Goal: Communication & Community: Connect with others

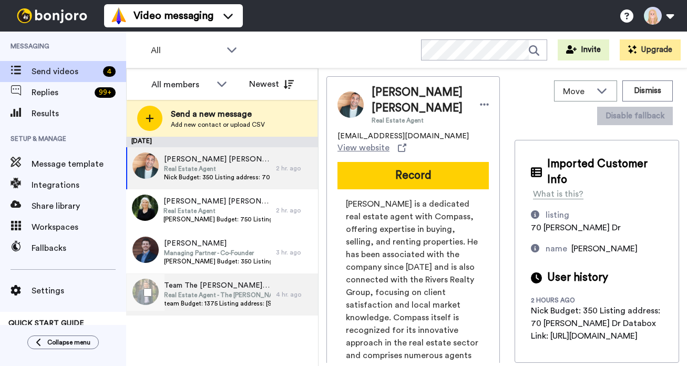
click at [235, 288] on span "Team The David Chang Team" at bounding box center [217, 285] width 107 height 11
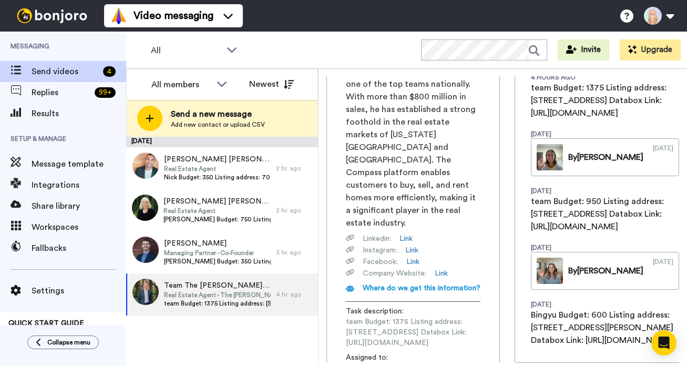
scroll to position [0, 138]
drag, startPoint x: 344, startPoint y: 289, endPoint x: 507, endPoint y: 286, distance: 162.9
click at [507, 286] on div "Team The David Chang Team Real Estate Agent - The David Chang Team bingyu.wu@co…" at bounding box center [502, 219] width 353 height 286
copy span "https://app.databox.com/datawall/cc93f01158a700452dc684e74a4de14a2d17d9068dffb19"
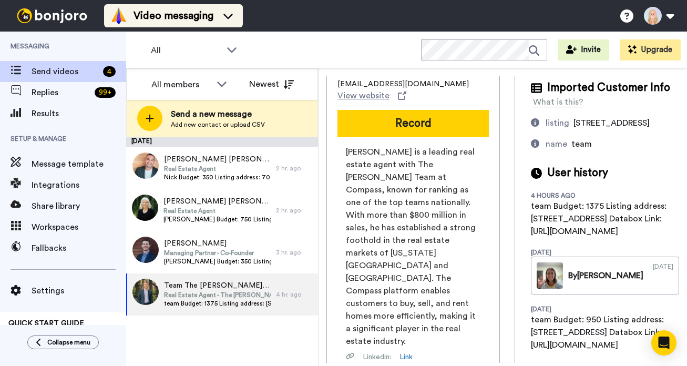
scroll to position [0, 0]
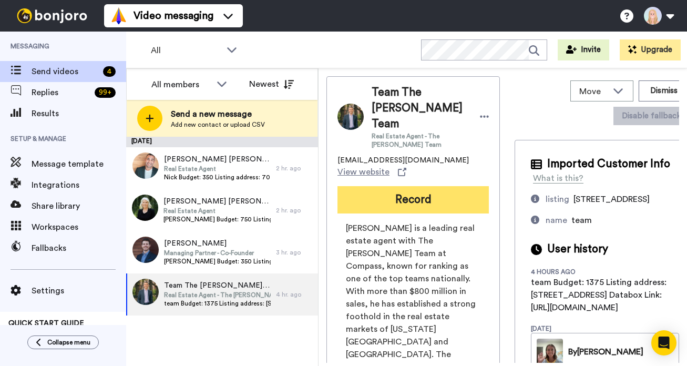
click at [383, 188] on button "Record" at bounding box center [412, 199] width 151 height 27
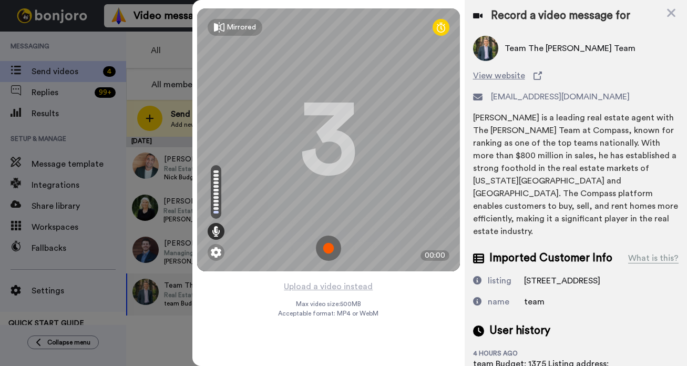
click at [329, 247] on img at bounding box center [328, 247] width 25 height 25
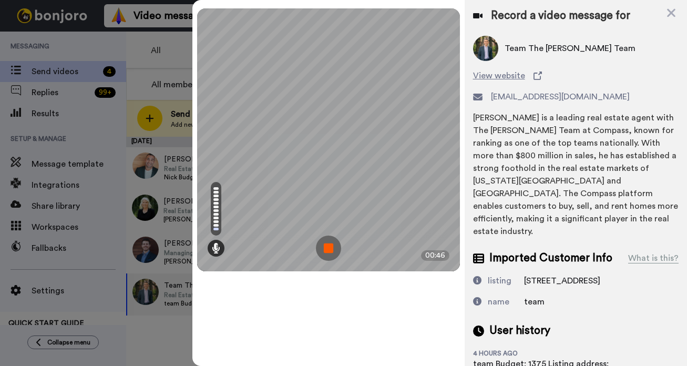
click at [329, 247] on img at bounding box center [328, 247] width 25 height 25
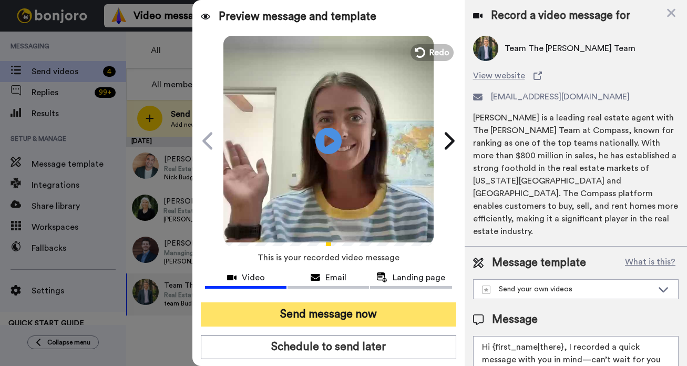
click at [335, 315] on button "Send message now" at bounding box center [328, 314] width 255 height 24
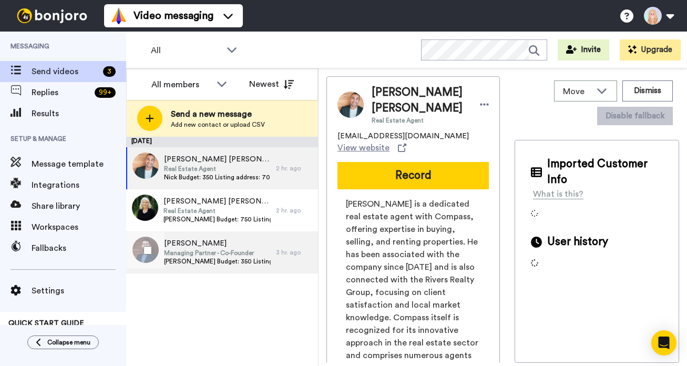
click at [231, 242] on span "[PERSON_NAME]" at bounding box center [217, 243] width 107 height 11
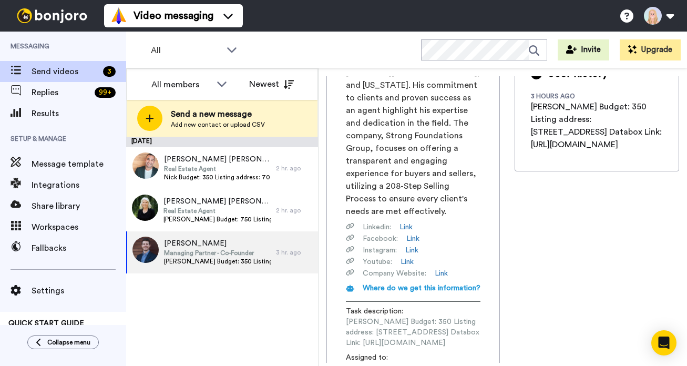
scroll to position [0, 131]
drag, startPoint x: 346, startPoint y: 297, endPoint x: 504, endPoint y: 299, distance: 158.2
click at [504, 299] on div "[PERSON_NAME] Managing Partner - Co-Founder [PERSON_NAME][EMAIL_ADDRESS][DOMAIN…" at bounding box center [502, 219] width 353 height 286
copy span "[URL][DOMAIN_NAME]"
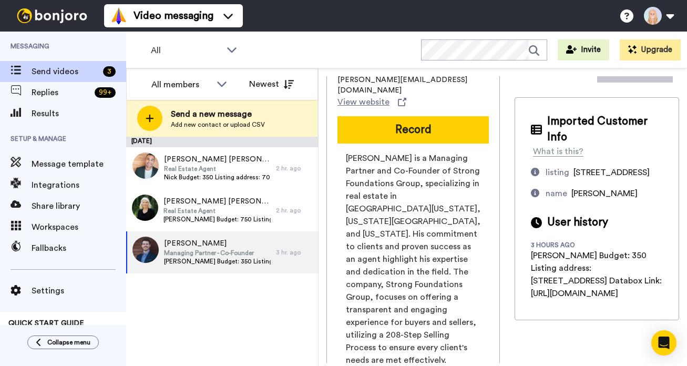
scroll to position [0, 0]
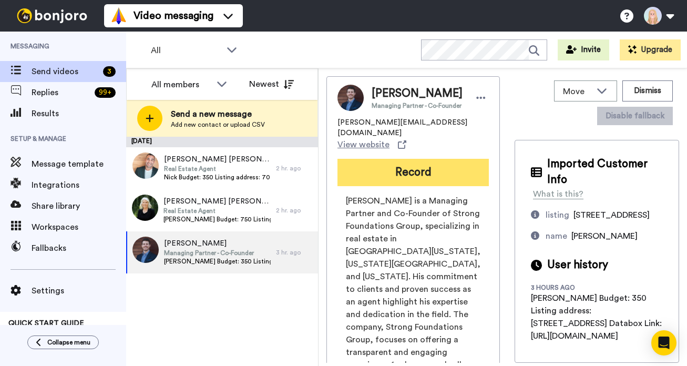
click at [416, 159] on button "Record" at bounding box center [412, 172] width 151 height 27
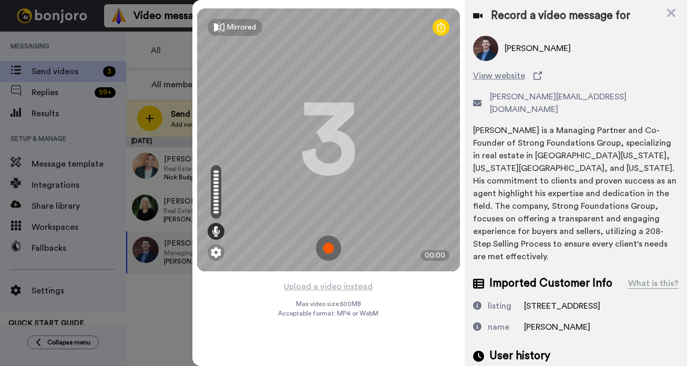
click at [323, 245] on img at bounding box center [328, 247] width 25 height 25
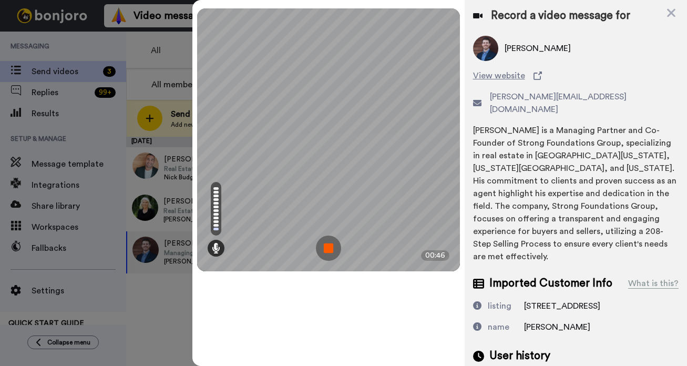
click at [323, 245] on img at bounding box center [328, 247] width 25 height 25
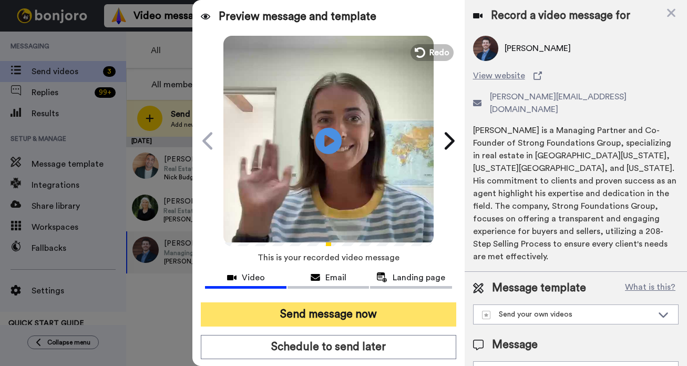
click at [338, 315] on button "Send message now" at bounding box center [328, 314] width 255 height 24
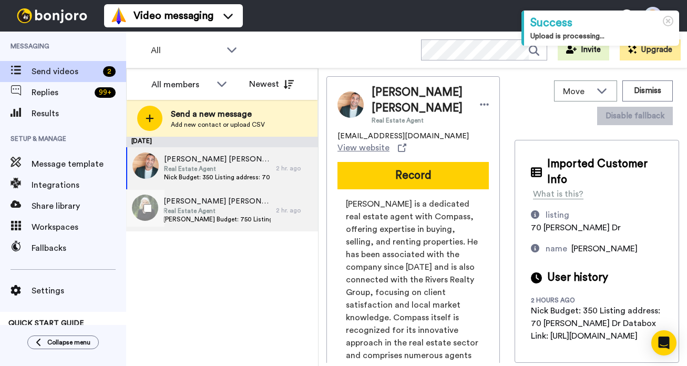
click at [228, 212] on span "Real Estate Agent" at bounding box center [216, 211] width 107 height 8
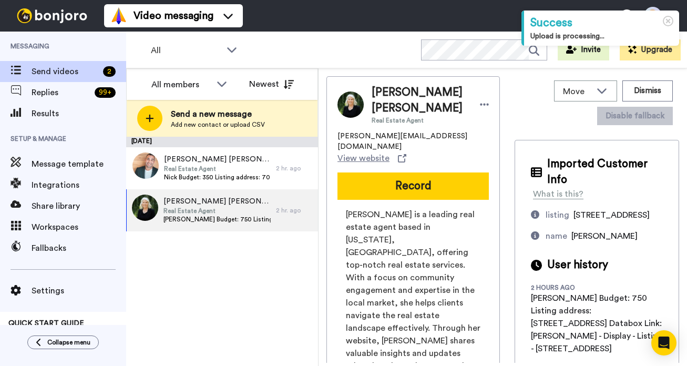
click at [459, 102] on div "Tamara Tamara Miller Real Estate Agent" at bounding box center [430, 105] width 117 height 40
click at [480, 104] on icon at bounding box center [484, 105] width 9 height 2
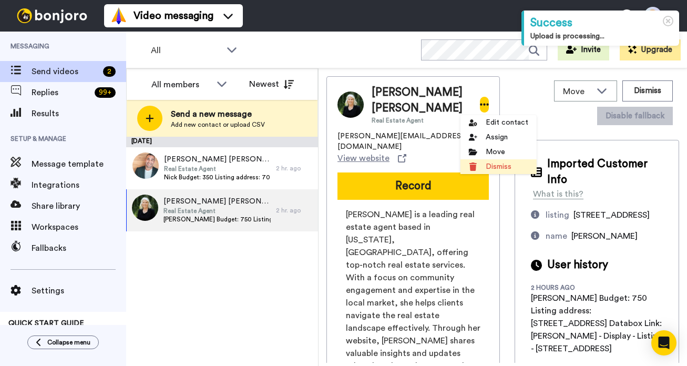
click at [486, 162] on li "Dismiss" at bounding box center [498, 166] width 76 height 15
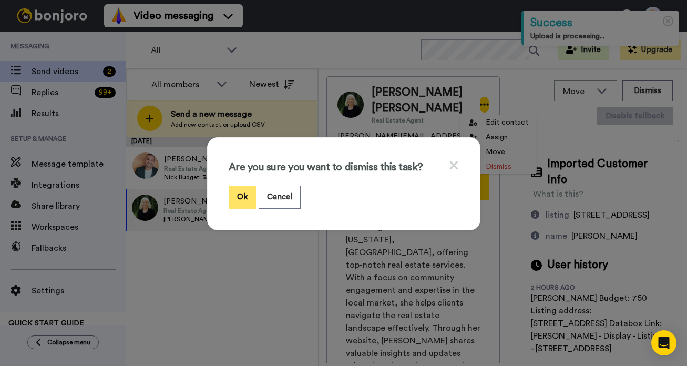
click at [240, 192] on button "Ok" at bounding box center [242, 197] width 27 height 23
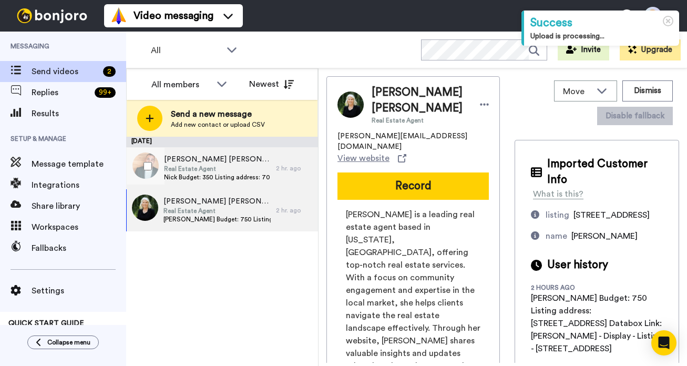
click at [197, 168] on span "Real Estate Agent" at bounding box center [217, 168] width 107 height 8
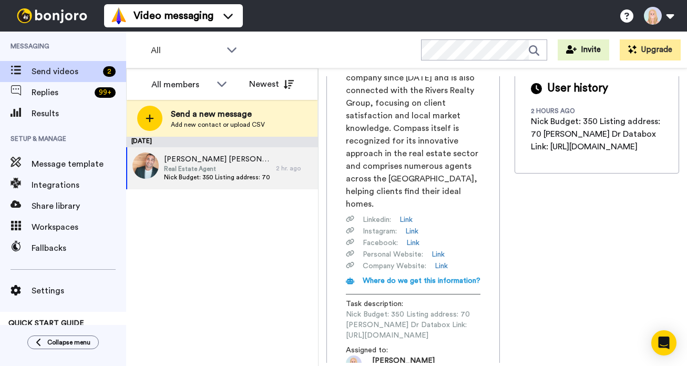
scroll to position [0, 145]
drag, startPoint x: 346, startPoint y: 295, endPoint x: 503, endPoint y: 296, distance: 157.1
click at [503, 296] on div "Nick Nick Rivers Real Estate Agent nick.rivers@compass.com View website Record …" at bounding box center [502, 219] width 353 height 286
copy span "https://app.databox.com/datawall/06a954ab65c57fd336c1ee797695b49a2d7e8ec68e01c62"
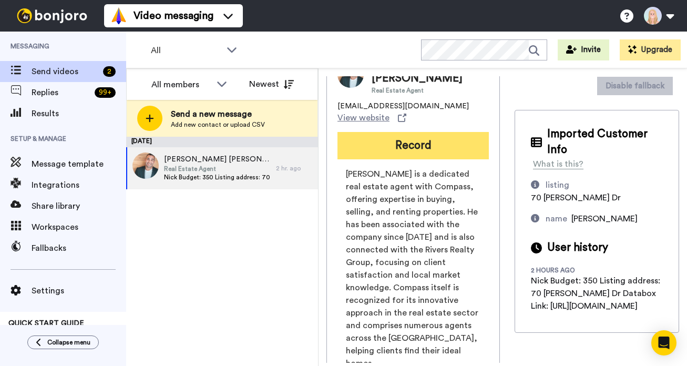
click at [388, 132] on button "Record" at bounding box center [412, 145] width 151 height 27
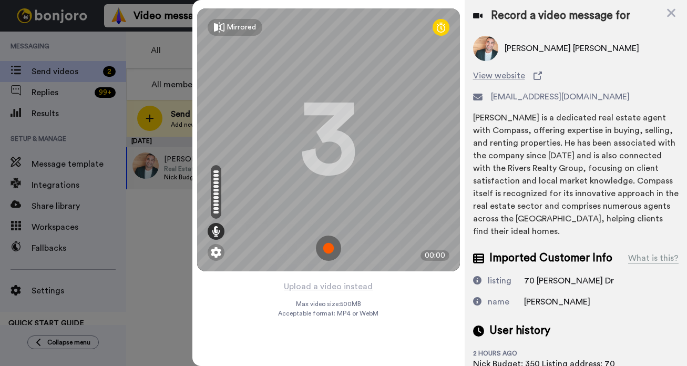
click at [326, 245] on img at bounding box center [328, 247] width 25 height 25
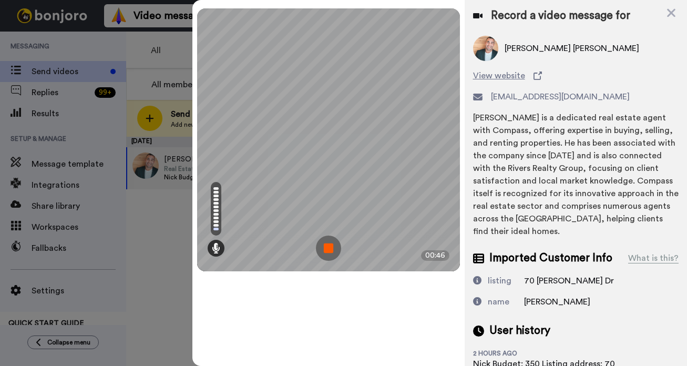
click at [326, 245] on img at bounding box center [328, 247] width 25 height 25
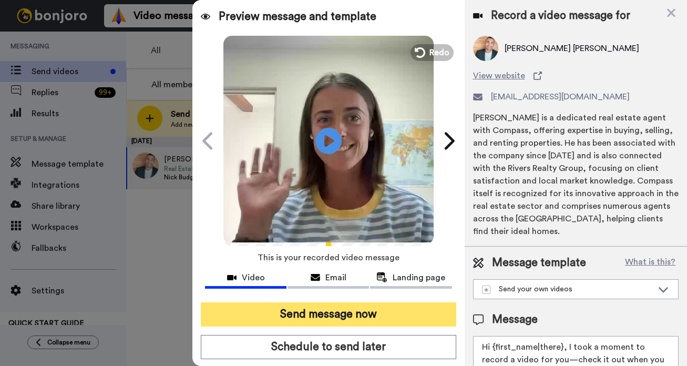
click at [329, 315] on button "Send message now" at bounding box center [328, 314] width 255 height 24
